Goal: Task Accomplishment & Management: Use online tool/utility

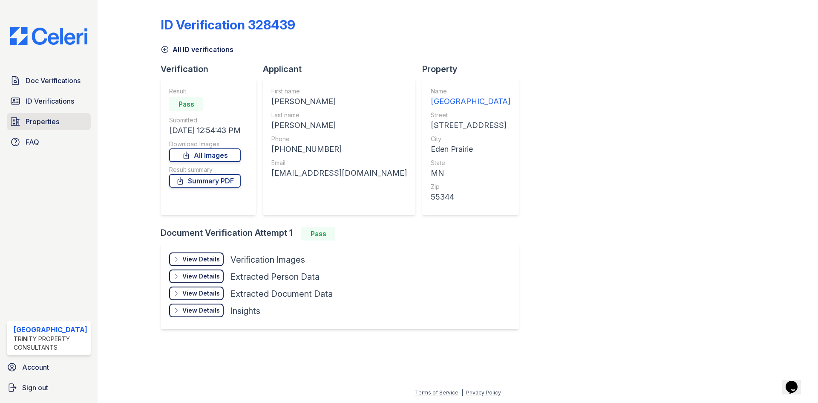
click at [37, 120] on span "Properties" at bounding box center [43, 121] width 34 height 10
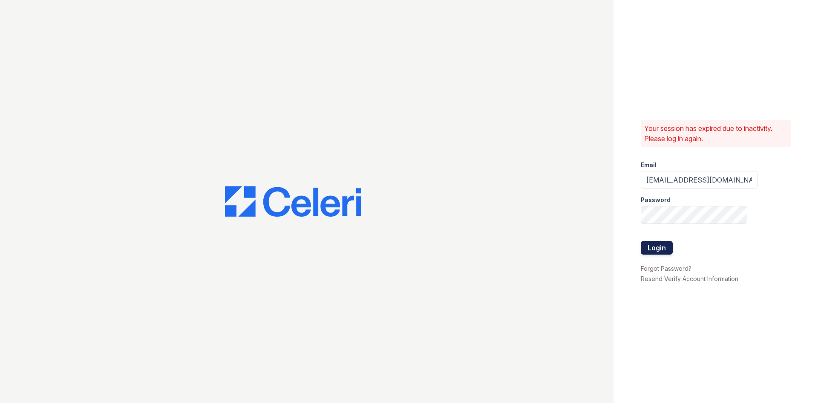
click at [650, 248] on button "Login" at bounding box center [657, 248] width 32 height 14
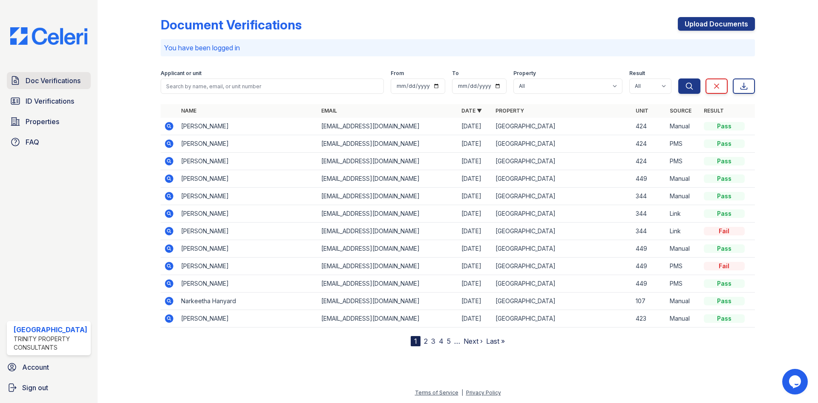
click at [60, 77] on span "Doc Verifications" at bounding box center [53, 80] width 55 height 10
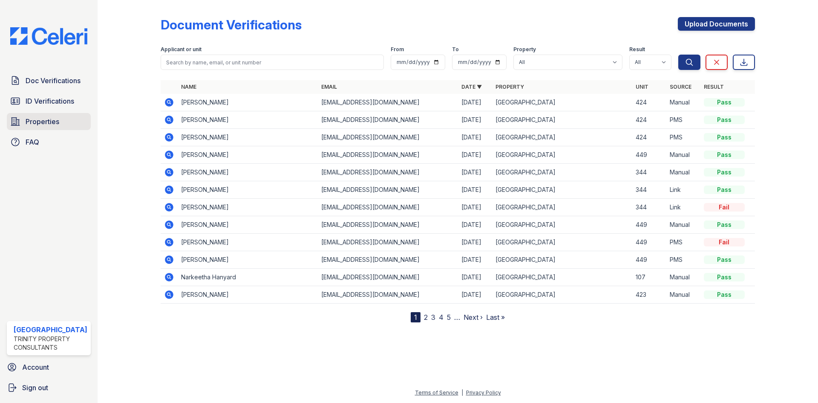
click at [43, 124] on span "Properties" at bounding box center [43, 121] width 34 height 10
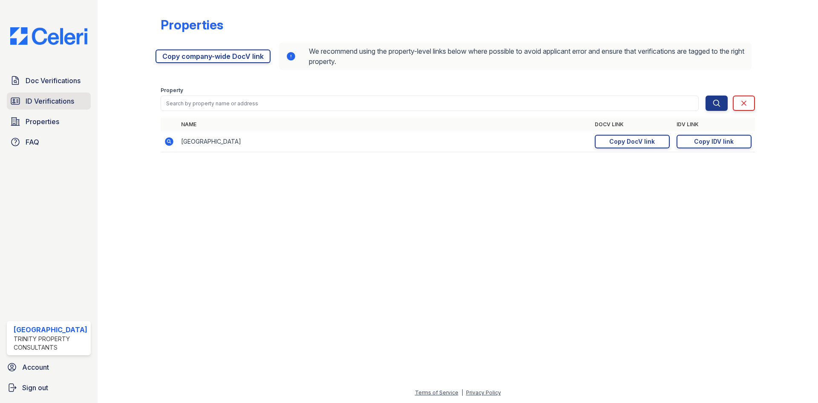
click at [42, 104] on span "ID Verifications" at bounding box center [50, 101] width 49 height 10
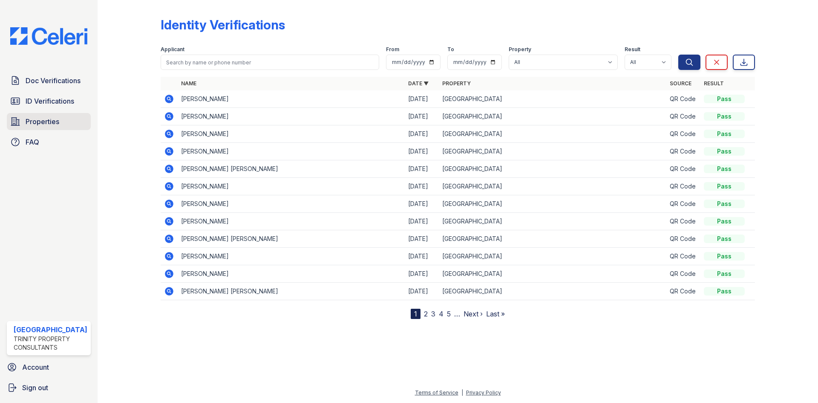
click at [52, 123] on span "Properties" at bounding box center [43, 121] width 34 height 10
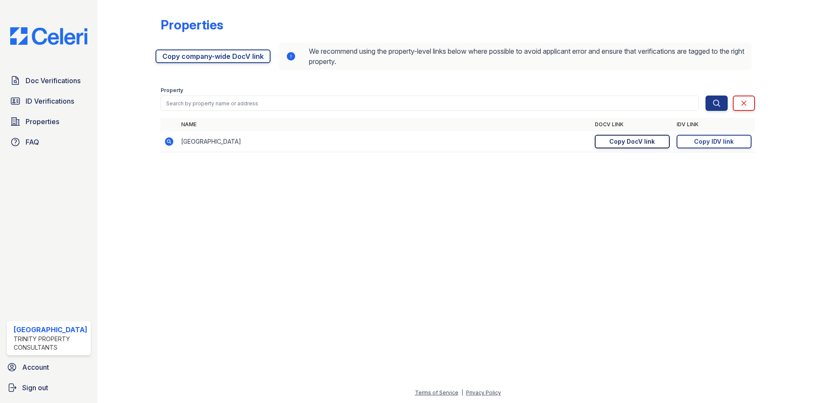
click at [639, 141] on div "Copy DocV link" at bounding box center [632, 141] width 46 height 9
